Goal: Navigation & Orientation: Find specific page/section

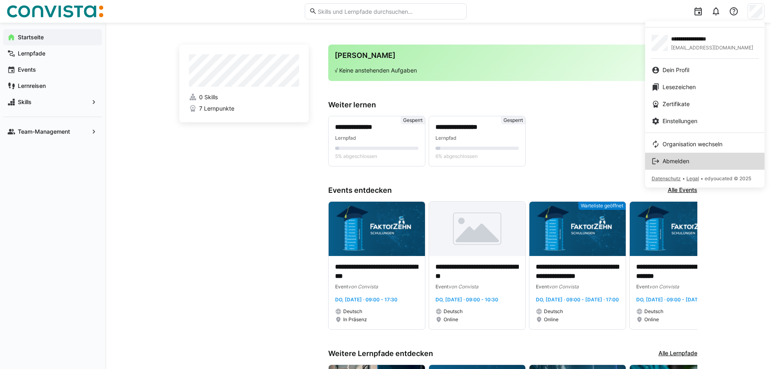
click at [695, 161] on div "Abmelden" at bounding box center [704, 161] width 106 height 8
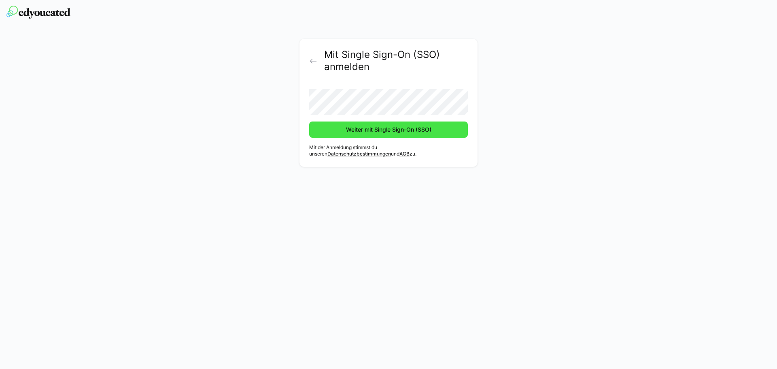
click at [335, 136] on span "Weiter mit Single Sign-On (SSO)" at bounding box center [388, 129] width 159 height 16
click at [350, 132] on span "Weiter mit Single Sign-On (SSO)" at bounding box center [389, 129] width 88 height 8
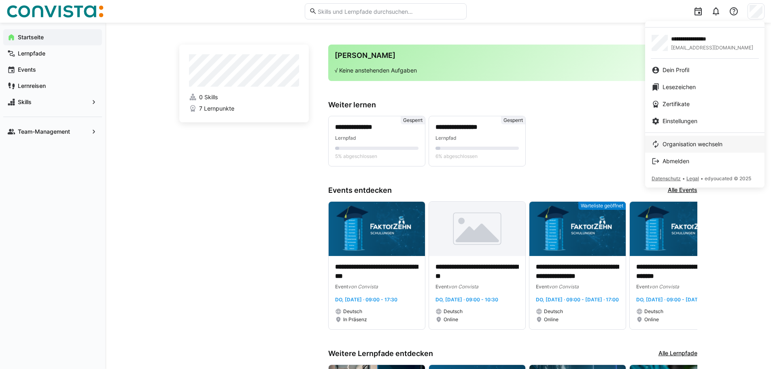
click at [715, 143] on span "Organisation wechseln" at bounding box center [692, 144] width 60 height 8
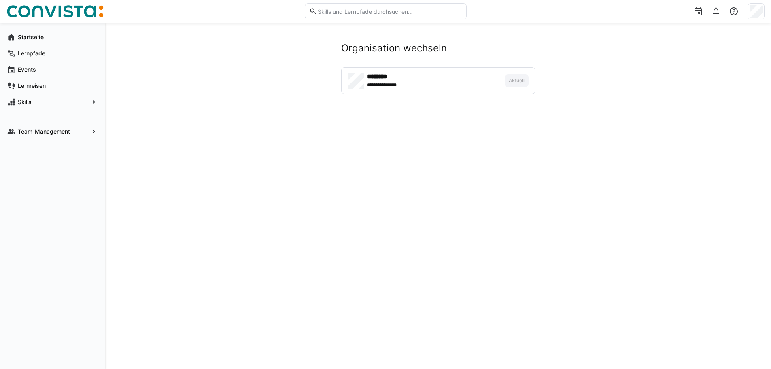
click at [267, 74] on app-manage-memberships "**********" at bounding box center [438, 68] width 518 height 52
click at [520, 73] on div "**********" at bounding box center [437, 81] width 193 height 26
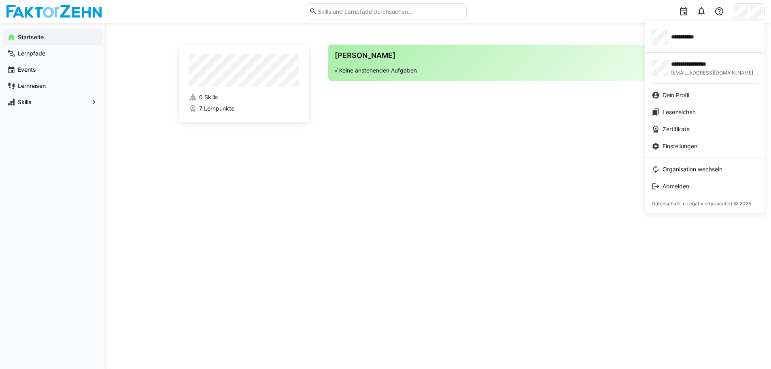
click at [692, 165] on span "Organisation wechseln" at bounding box center [692, 169] width 60 height 8
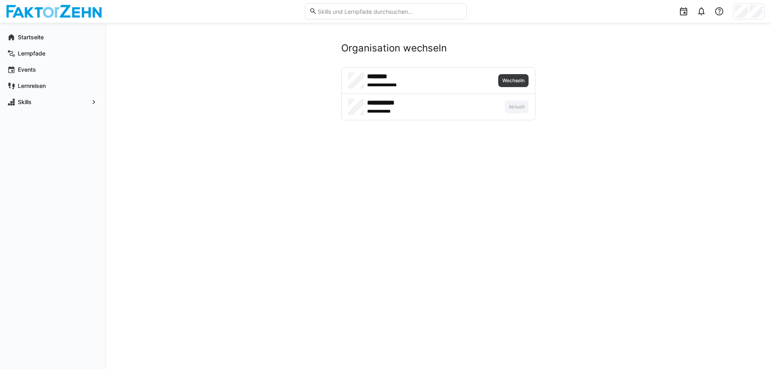
click at [405, 114] on div "**********" at bounding box center [413, 111] width 92 height 8
click at [384, 104] on h4 "**********" at bounding box center [399, 103] width 65 height 8
click at [32, 50] on span "Lernpfade" at bounding box center [57, 53] width 81 height 8
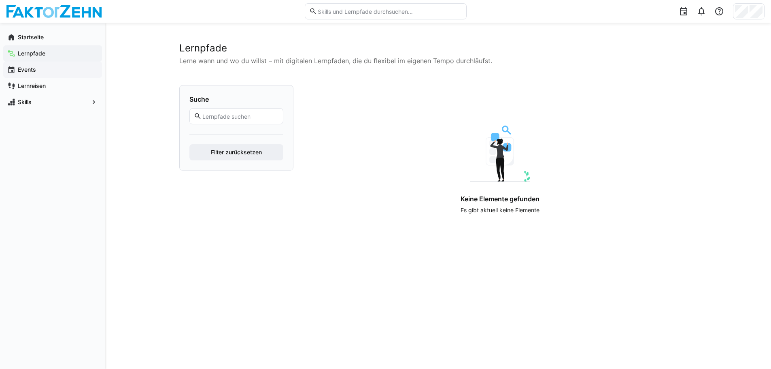
click at [0, 0] on app-navigation-label "Events" at bounding box center [0, 0] width 0 height 0
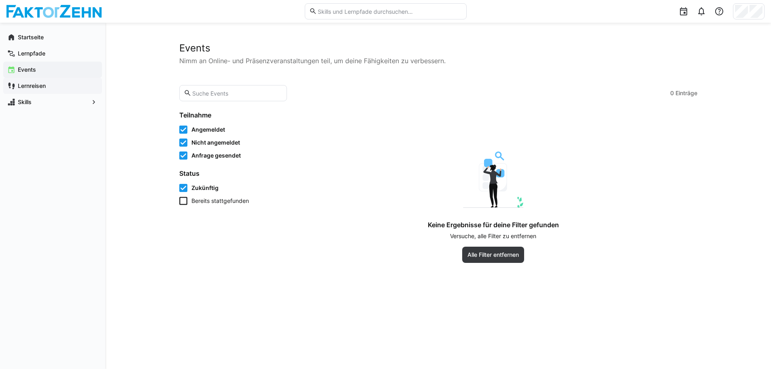
click at [0, 0] on app-navigation-label "Lernreisen" at bounding box center [0, 0] width 0 height 0
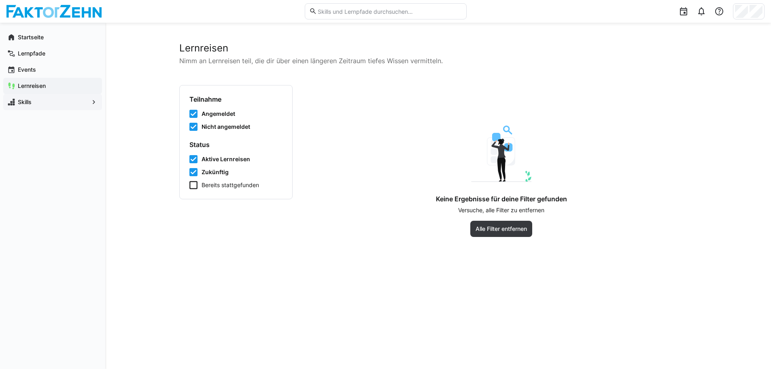
click at [36, 98] on span "Skills" at bounding box center [53, 102] width 72 height 8
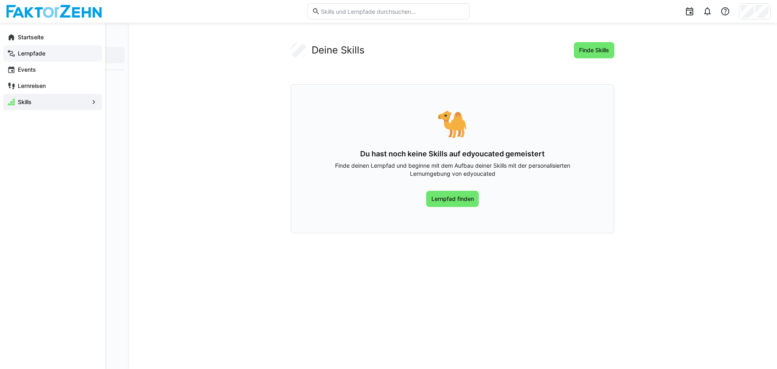
click at [11, 53] on eds-icon at bounding box center [11, 53] width 8 height 8
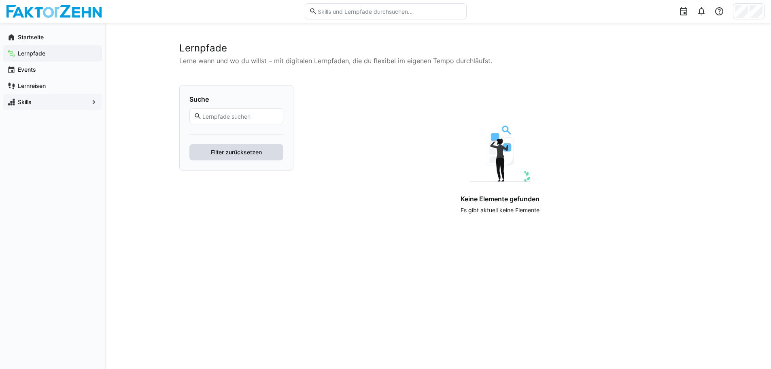
click at [253, 157] on span "Filter zurücksetzen" at bounding box center [236, 152] width 94 height 16
click at [239, 114] on input "text" at bounding box center [239, 115] width 77 height 7
click at [14, 36] on eds-icon at bounding box center [11, 37] width 8 height 8
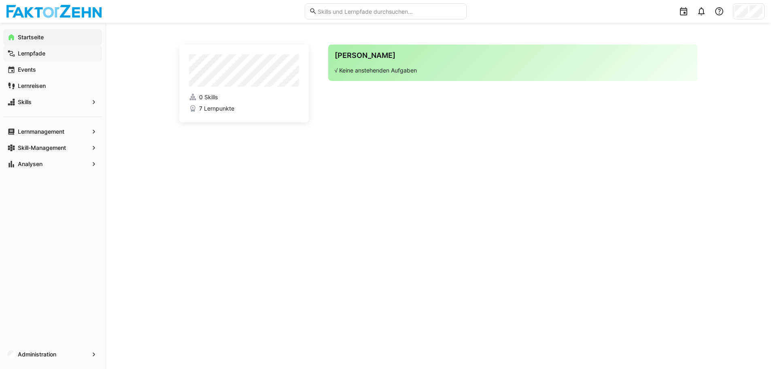
click at [40, 57] on span "Lernpfade" at bounding box center [57, 53] width 81 height 8
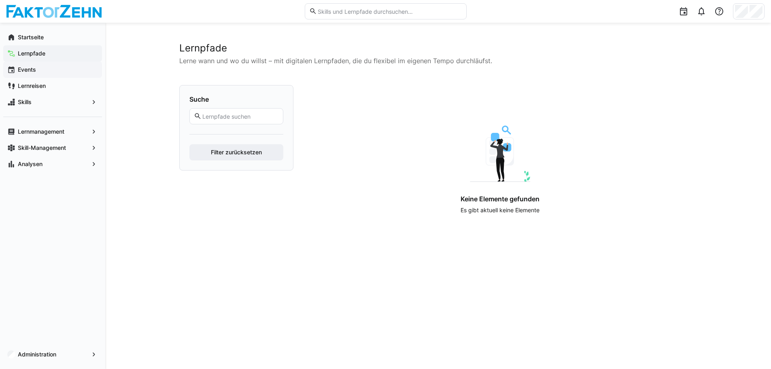
click at [0, 0] on app-navigation-label "Events" at bounding box center [0, 0] width 0 height 0
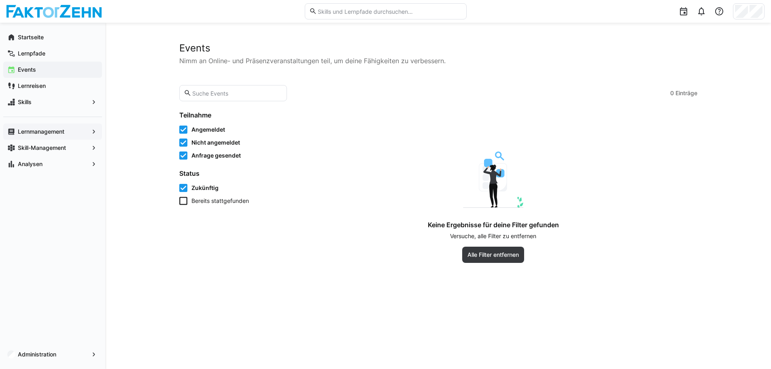
click at [0, 0] on app-navigation-label "Lernmanagement" at bounding box center [0, 0] width 0 height 0
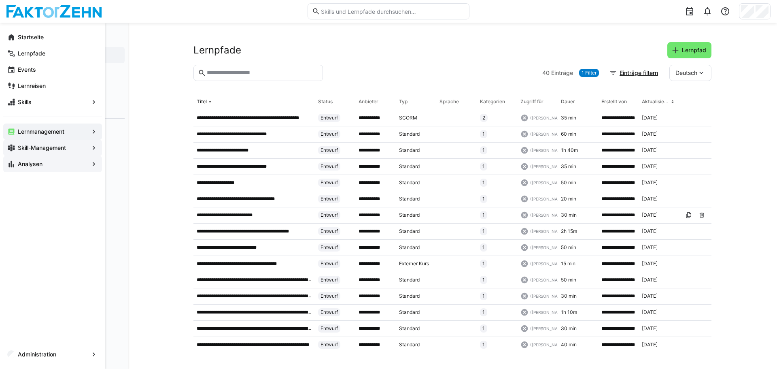
click at [47, 163] on span "Analysen" at bounding box center [53, 164] width 72 height 8
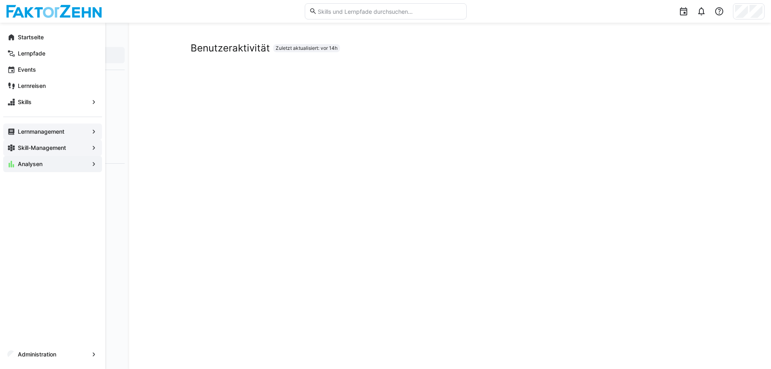
click at [93, 129] on eds-icon at bounding box center [94, 131] width 8 height 8
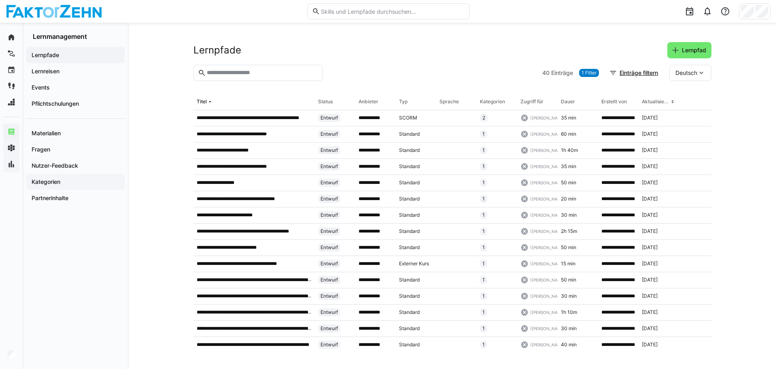
click at [38, 174] on div "Kategorien" at bounding box center [75, 182] width 98 height 16
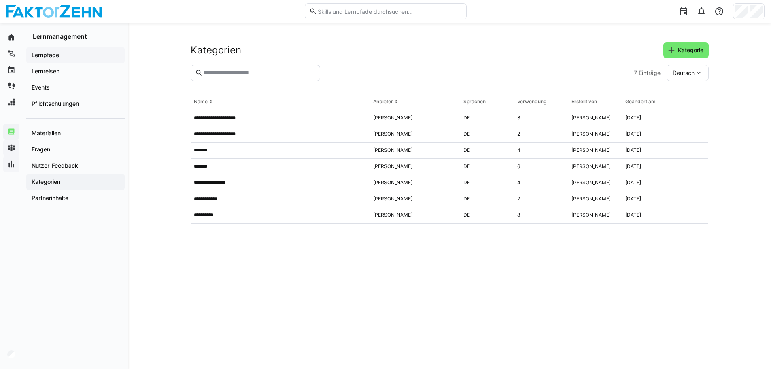
click at [57, 59] on div "Lernpfade" at bounding box center [75, 55] width 98 height 16
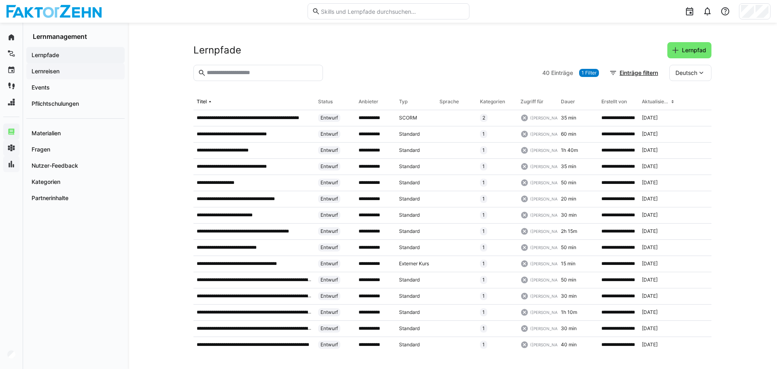
click at [63, 68] on span "Lernreisen" at bounding box center [75, 71] width 90 height 8
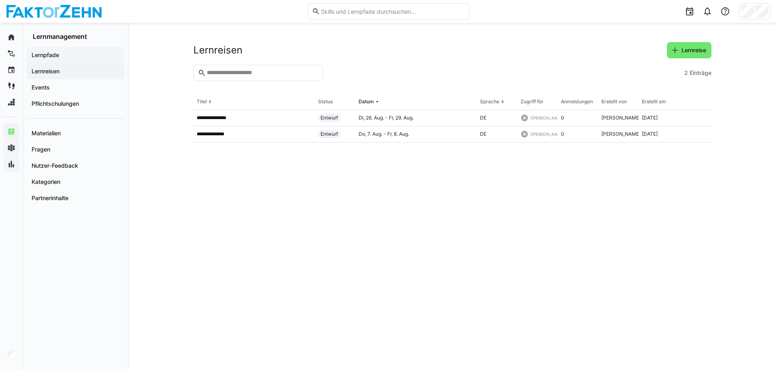
click at [0, 0] on app-navigation-label "Lernpfade" at bounding box center [0, 0] width 0 height 0
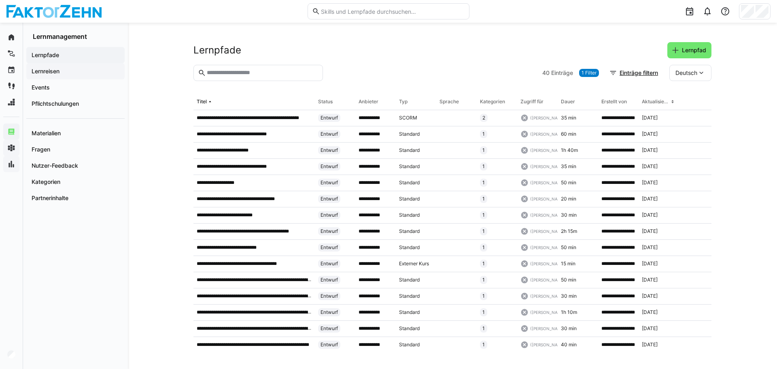
click at [0, 0] on app-navigation-label "Lernreisen" at bounding box center [0, 0] width 0 height 0
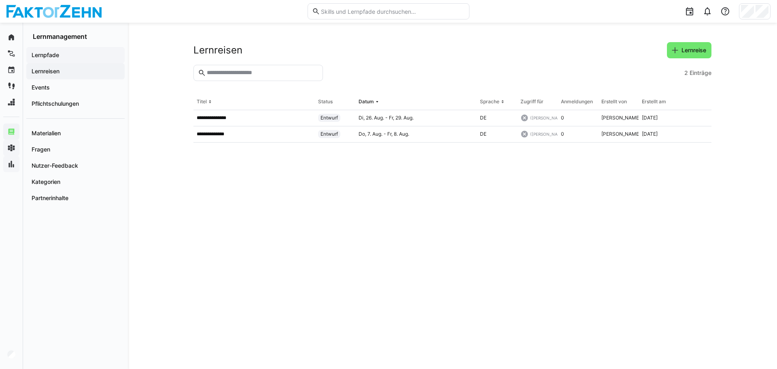
click at [46, 62] on div "Lernpfade" at bounding box center [75, 55] width 98 height 16
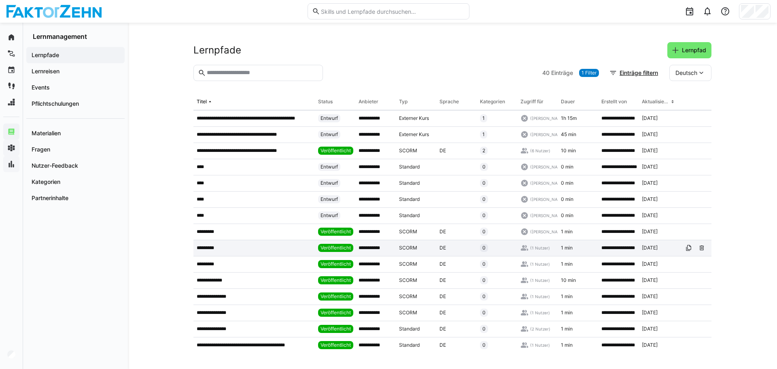
scroll to position [412, 0]
